Goal: Information Seeking & Learning: Understand process/instructions

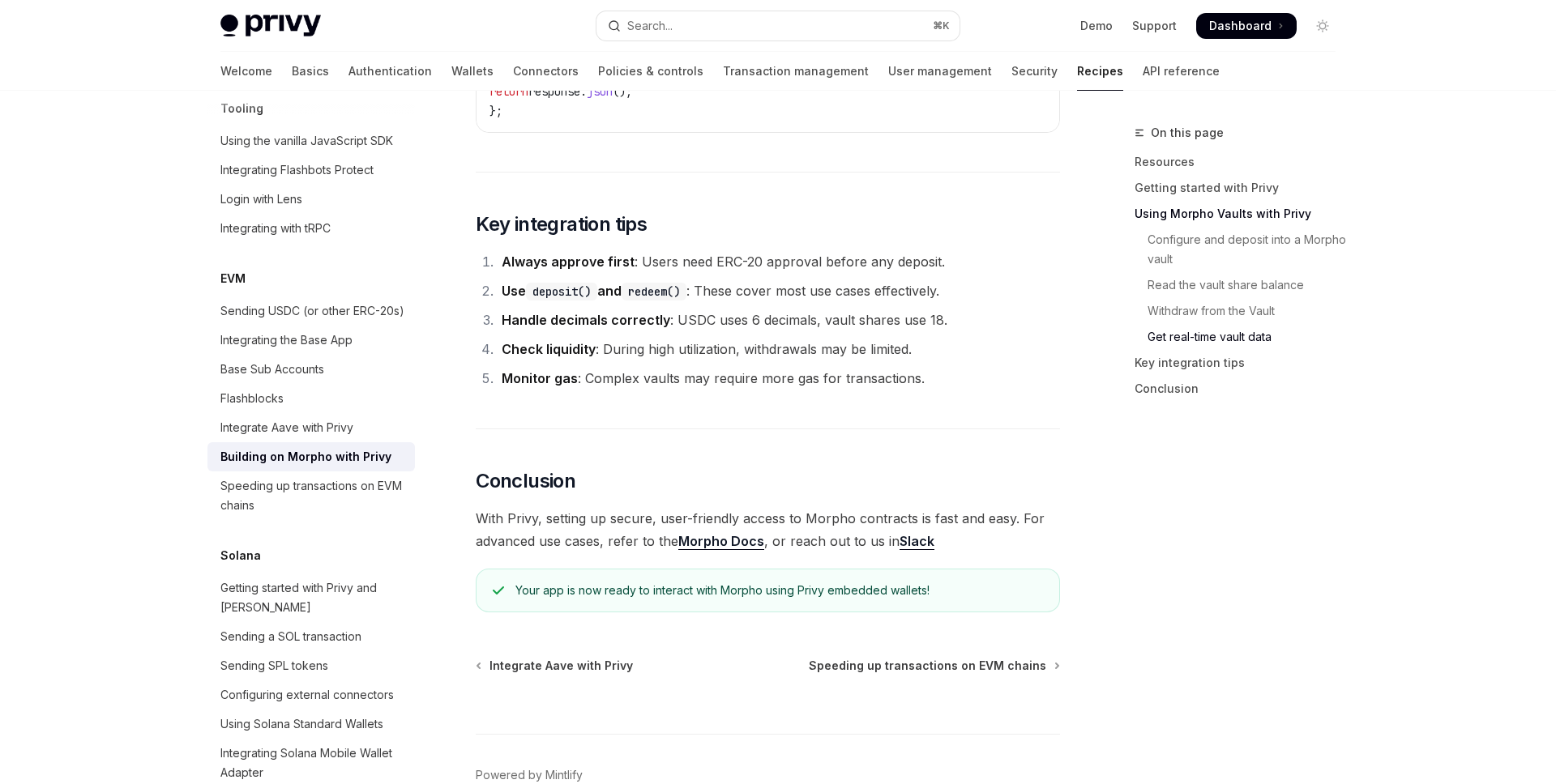
scroll to position [3888, 0]
click at [291, 74] on link "Basics" at bounding box center [310, 72] width 38 height 39
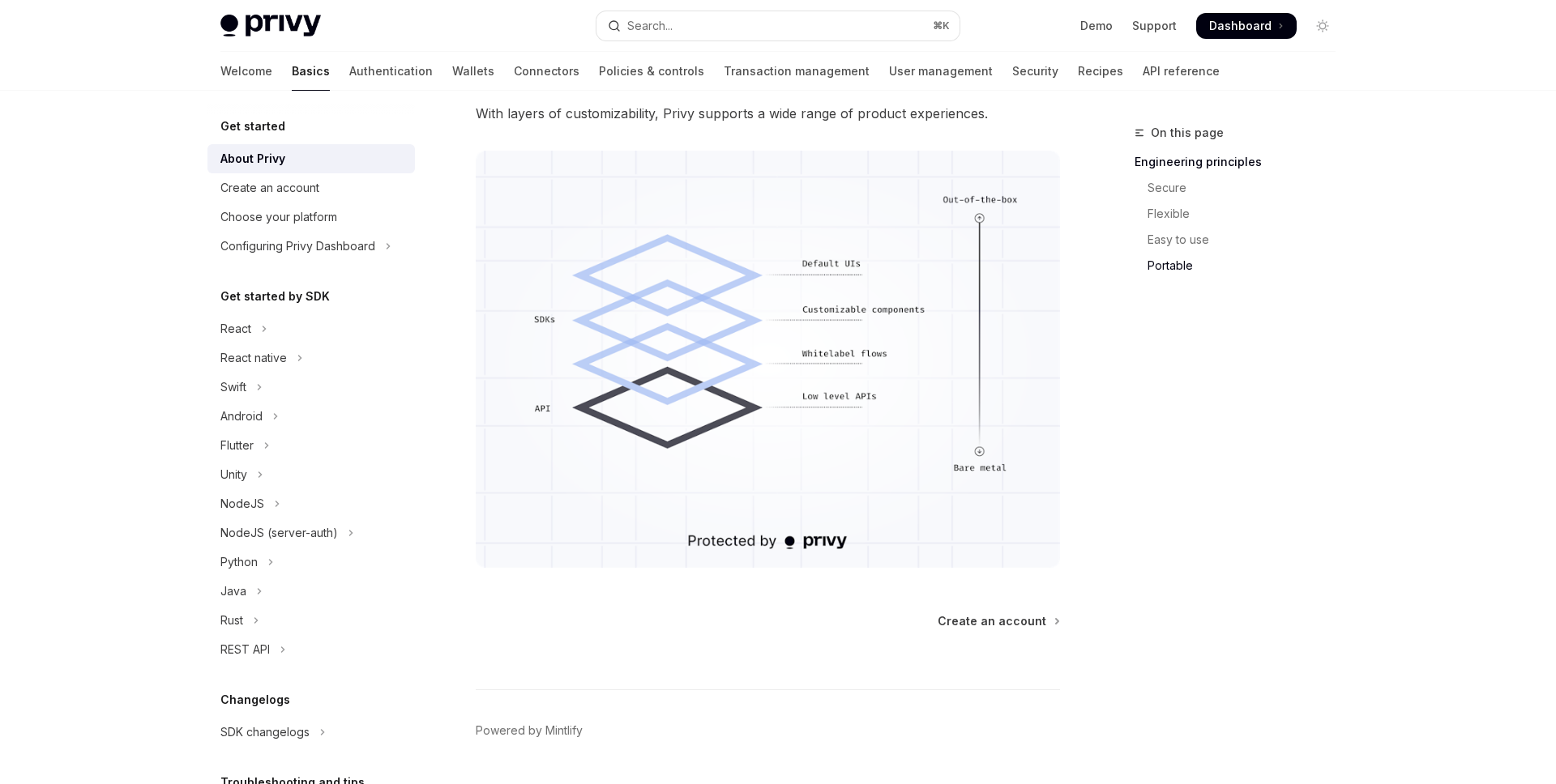
scroll to position [1313, 0]
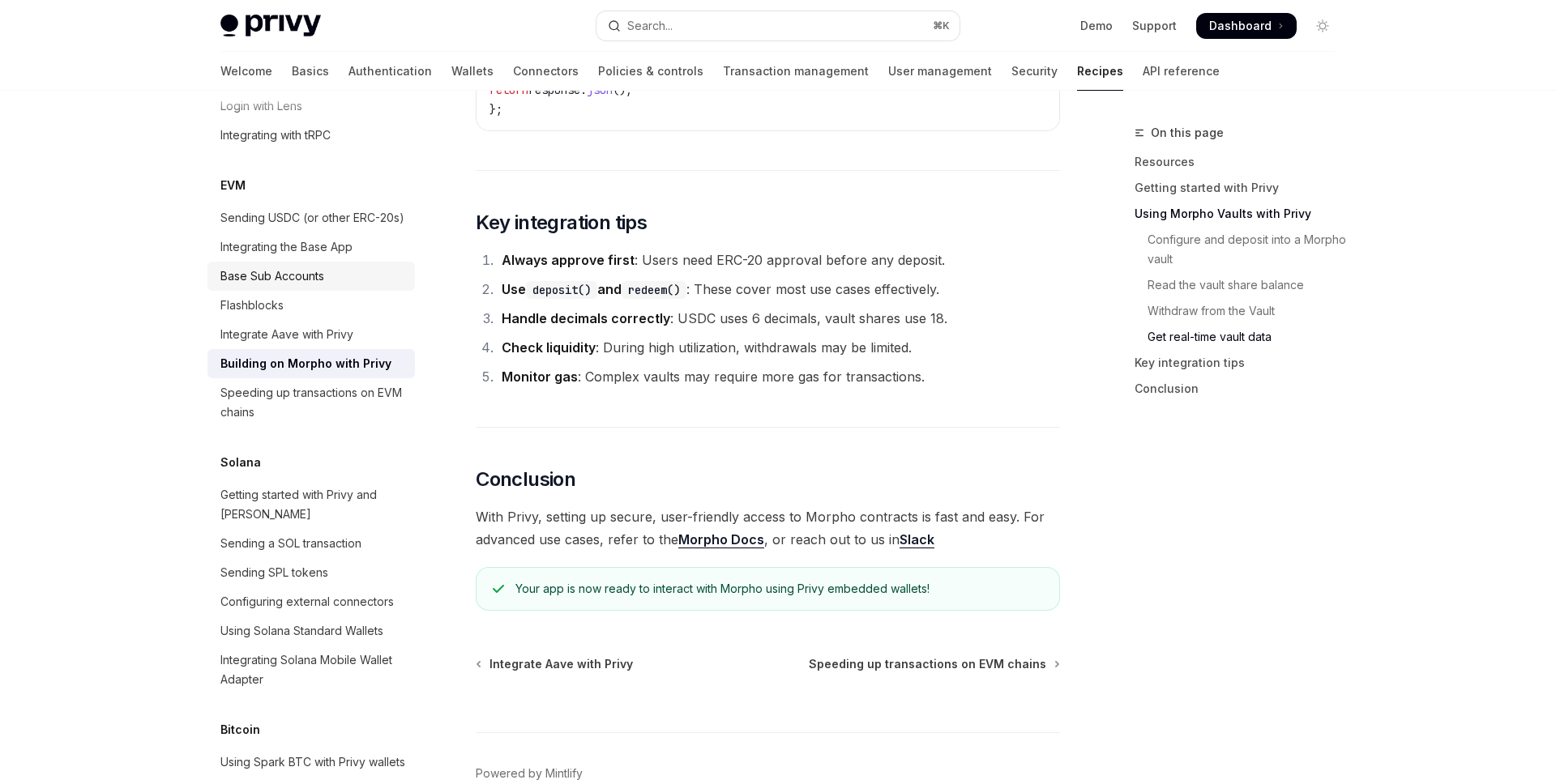
scroll to position [2223, 0]
click at [308, 567] on div "Sending SPL tokens" at bounding box center [274, 576] width 108 height 20
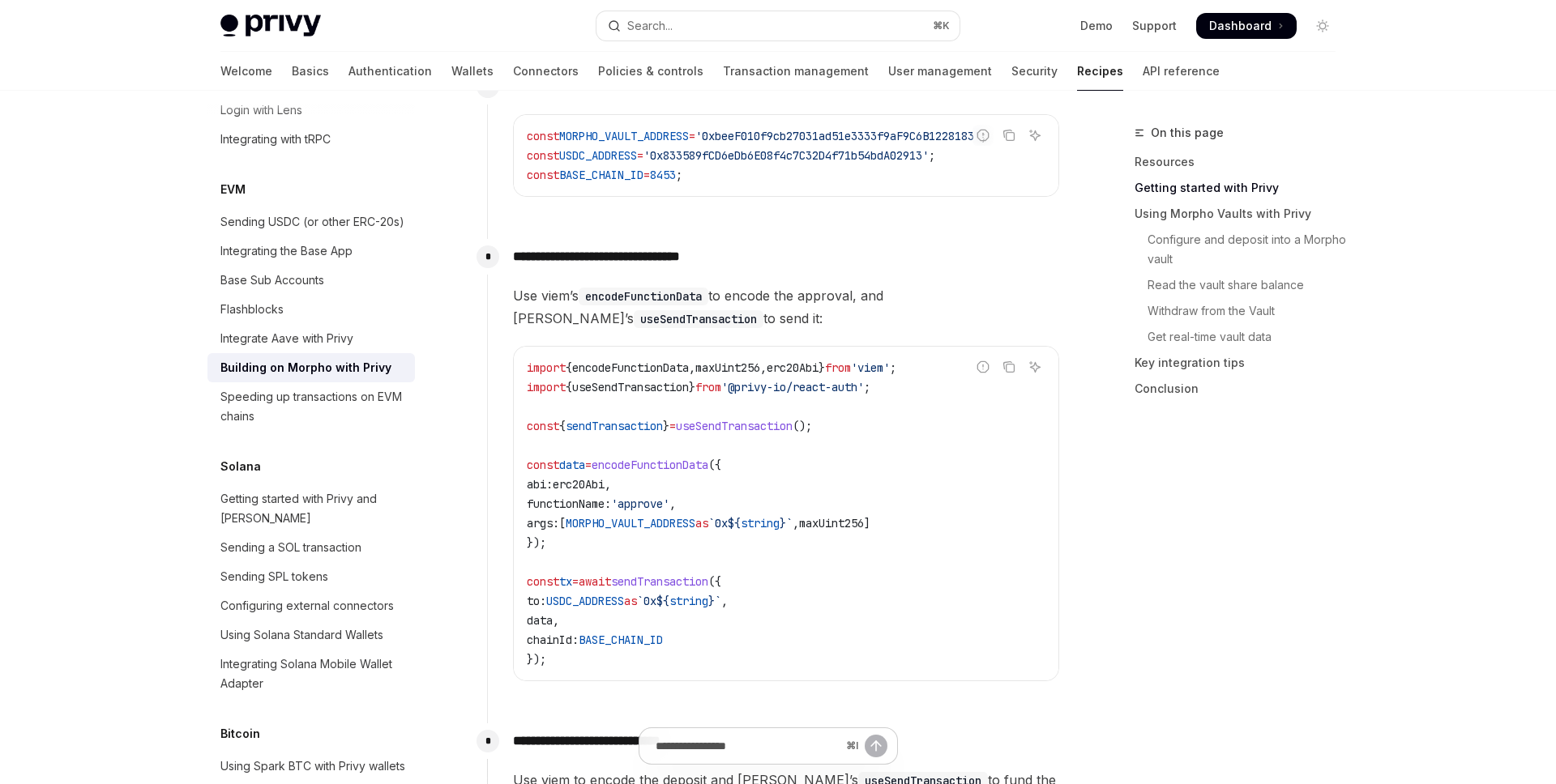
type textarea "*"
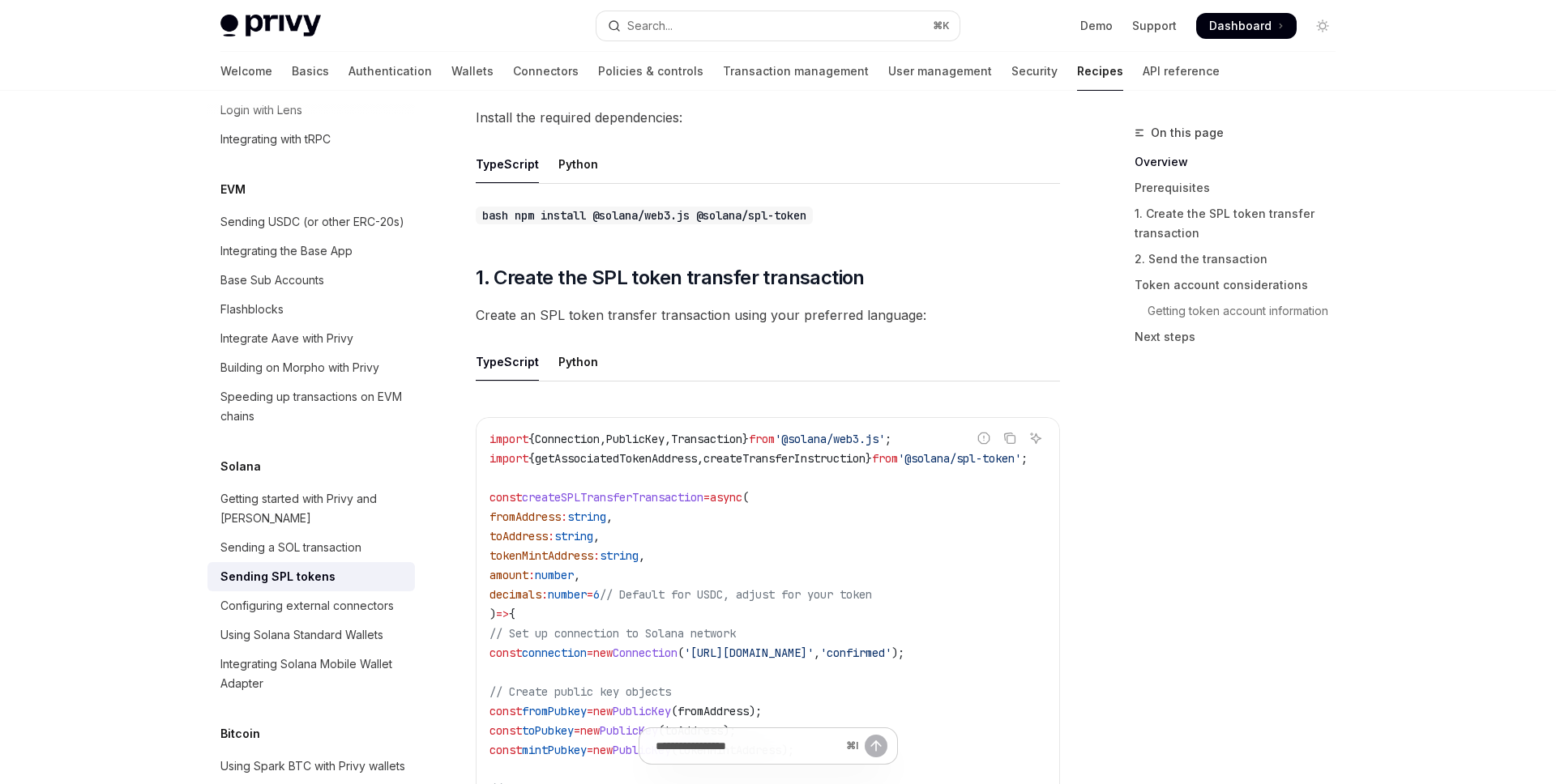
scroll to position [617, 0]
